Goal: Navigation & Orientation: Find specific page/section

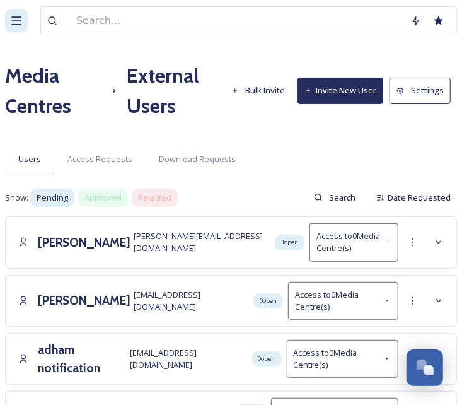
click at [14, 21] on icon at bounding box center [16, 20] width 13 height 13
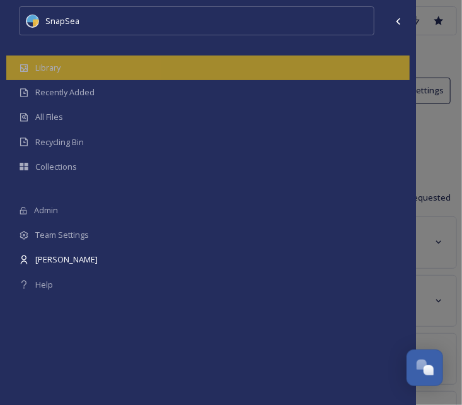
click at [35, 64] on div "Library" at bounding box center [207, 67] width 403 height 25
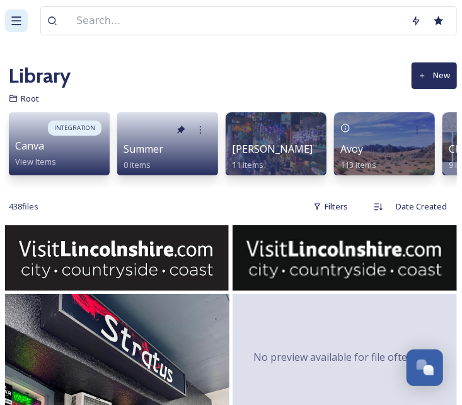
click at [14, 15] on icon at bounding box center [16, 20] width 13 height 13
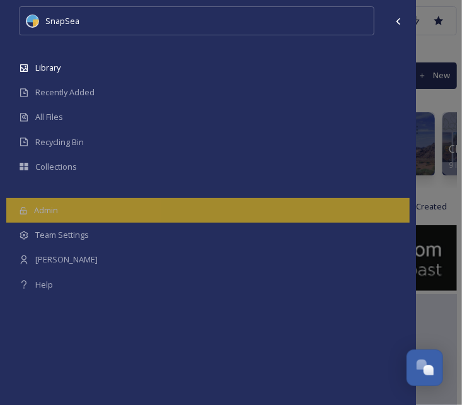
click at [63, 202] on div "Admin" at bounding box center [207, 210] width 403 height 25
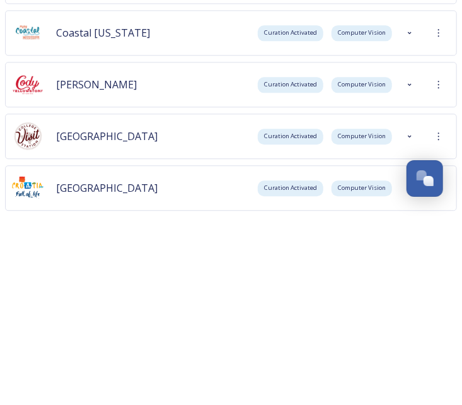
scroll to position [686, 0]
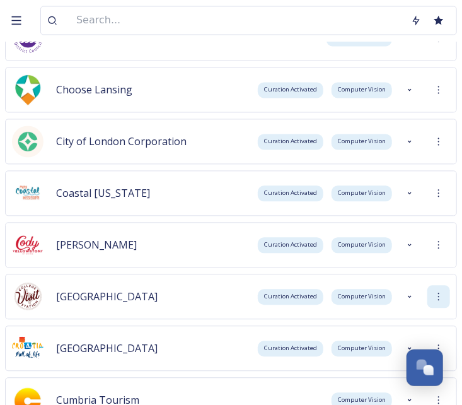
click at [437, 291] on div at bounding box center [438, 297] width 23 height 23
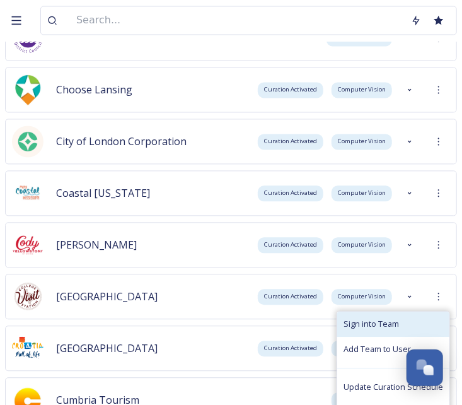
click at [397, 323] on span "Sign into Team" at bounding box center [371, 324] width 55 height 12
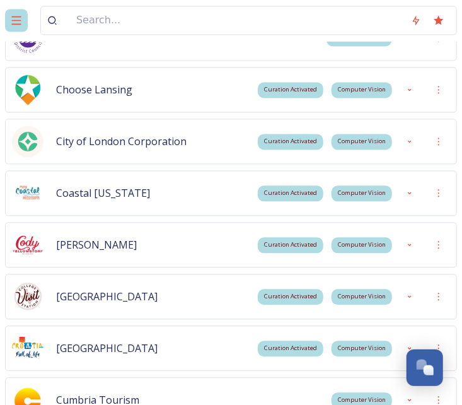
click at [20, 21] on icon at bounding box center [16, 20] width 9 height 8
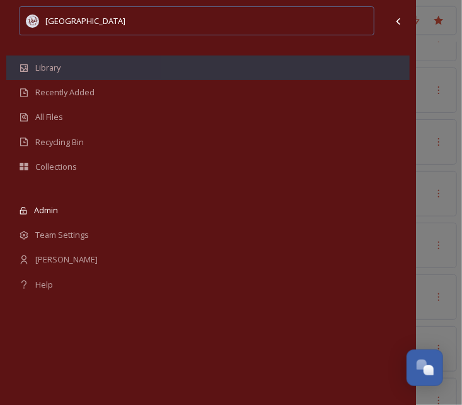
click at [37, 69] on span "Library" at bounding box center [47, 68] width 25 height 12
